Goal: Go to known website: Access a specific website the user already knows

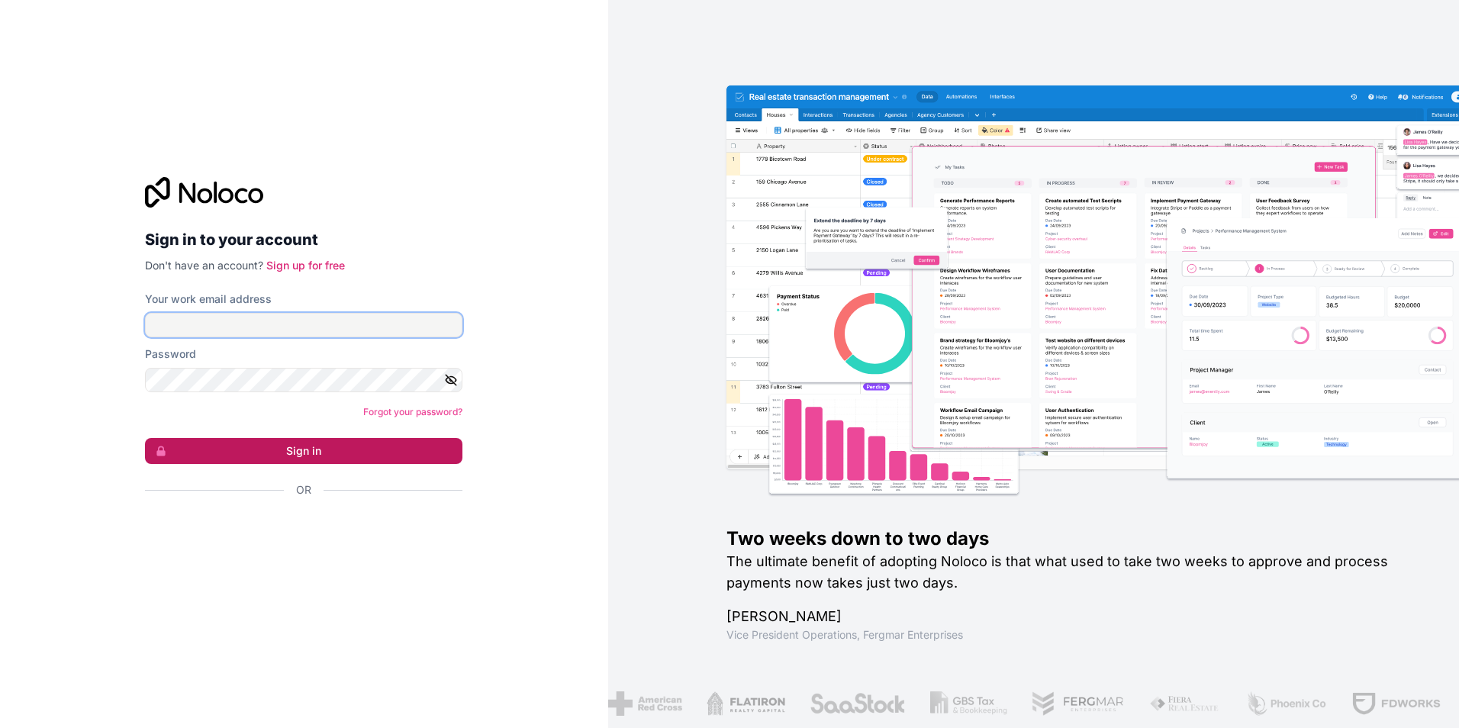
type input "**********"
click at [392, 454] on button "Sign in" at bounding box center [303, 451] width 317 height 26
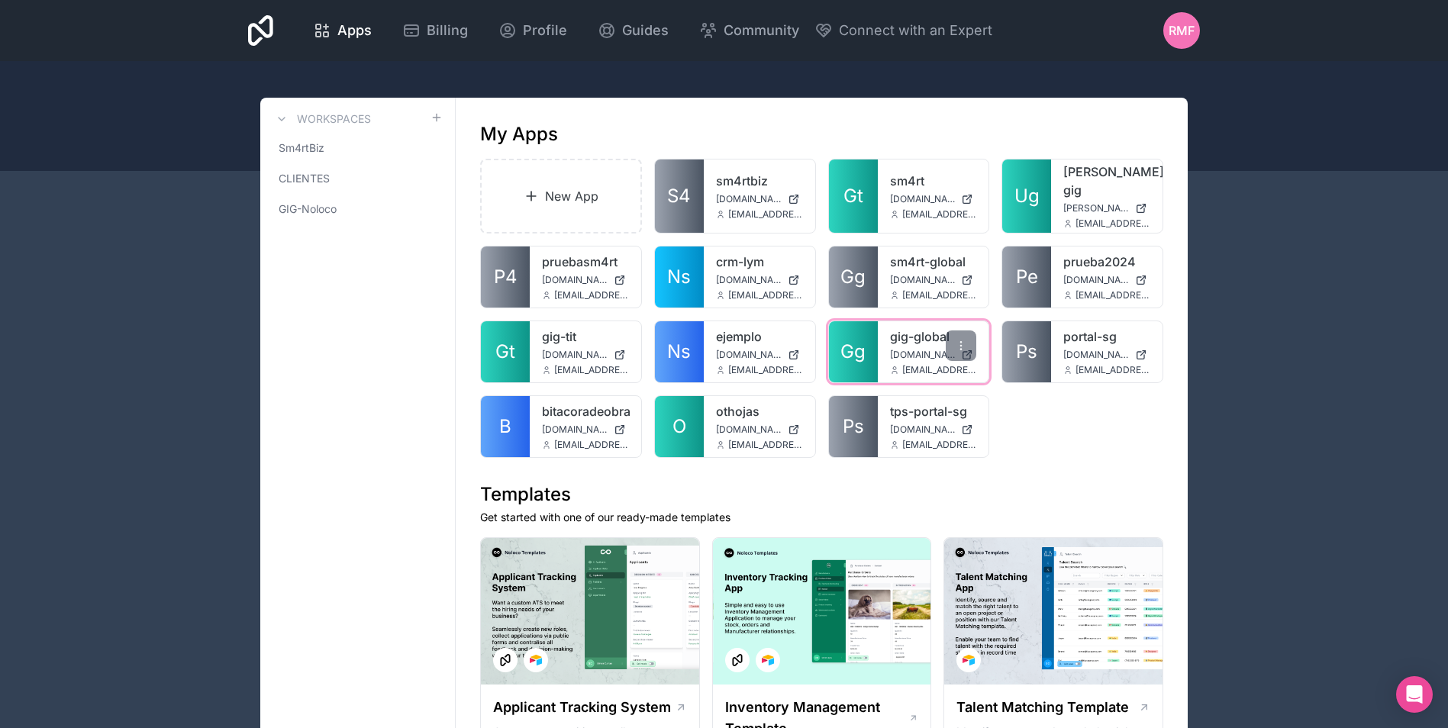
click at [849, 340] on span "Gg" at bounding box center [852, 352] width 25 height 24
click at [524, 421] on link "B" at bounding box center [505, 426] width 49 height 61
